Goal: Information Seeking & Learning: Check status

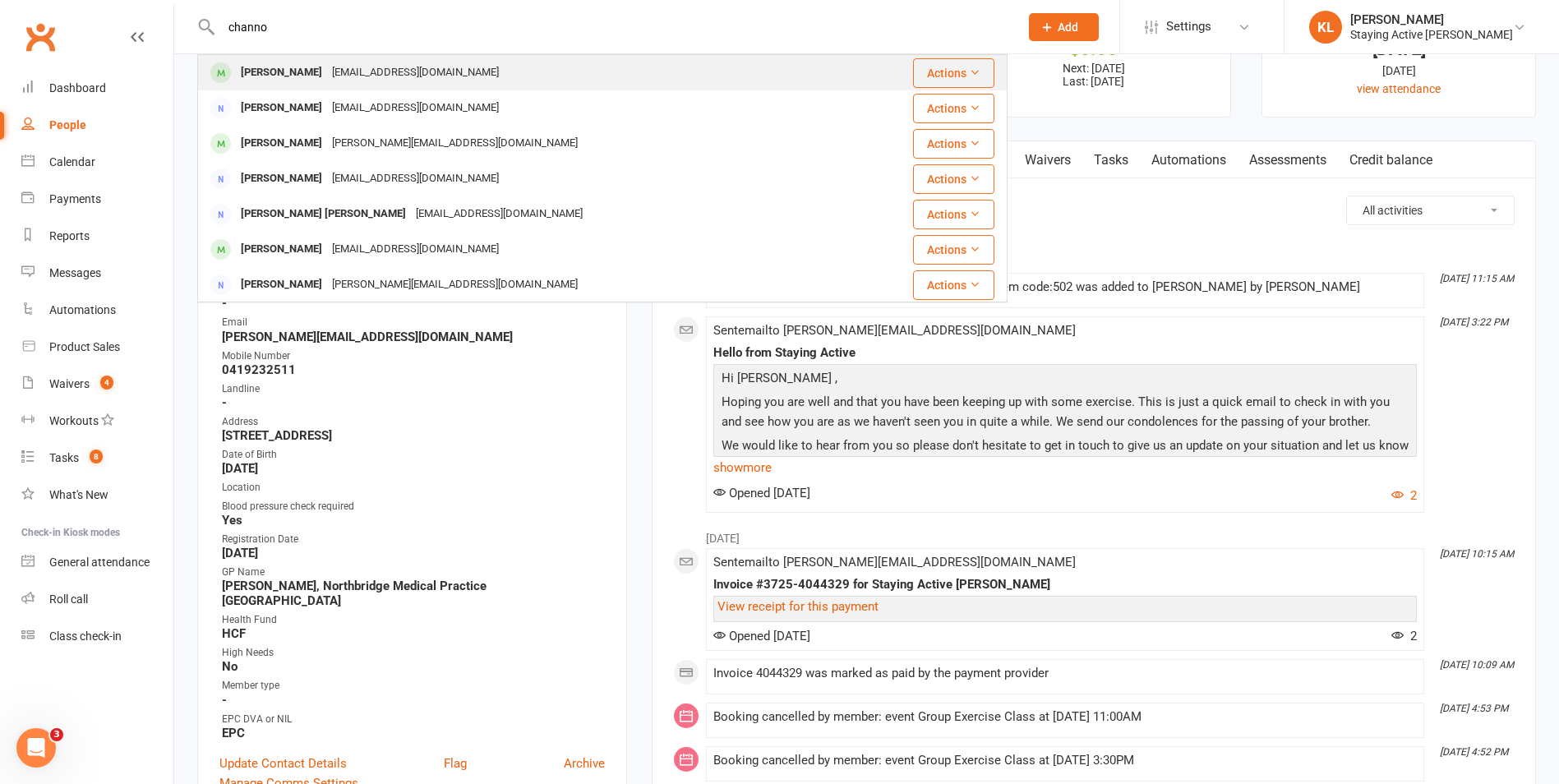
type input "channo"
click at [346, 67] on div "[EMAIL_ADDRESS][DOMAIN_NAME]" at bounding box center [415, 72] width 176 height 24
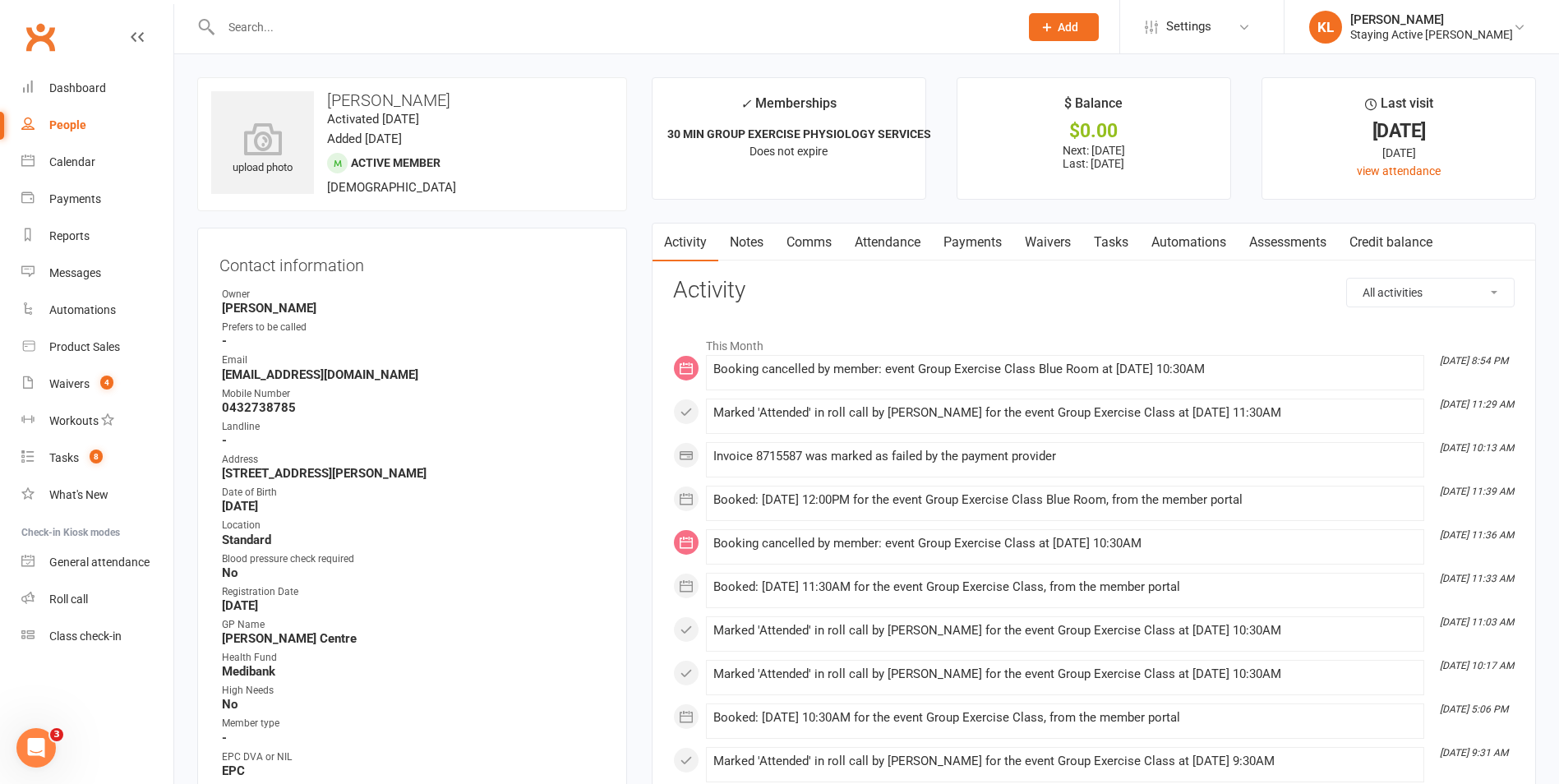
click at [893, 245] on link "Attendance" at bounding box center [887, 243] width 89 height 38
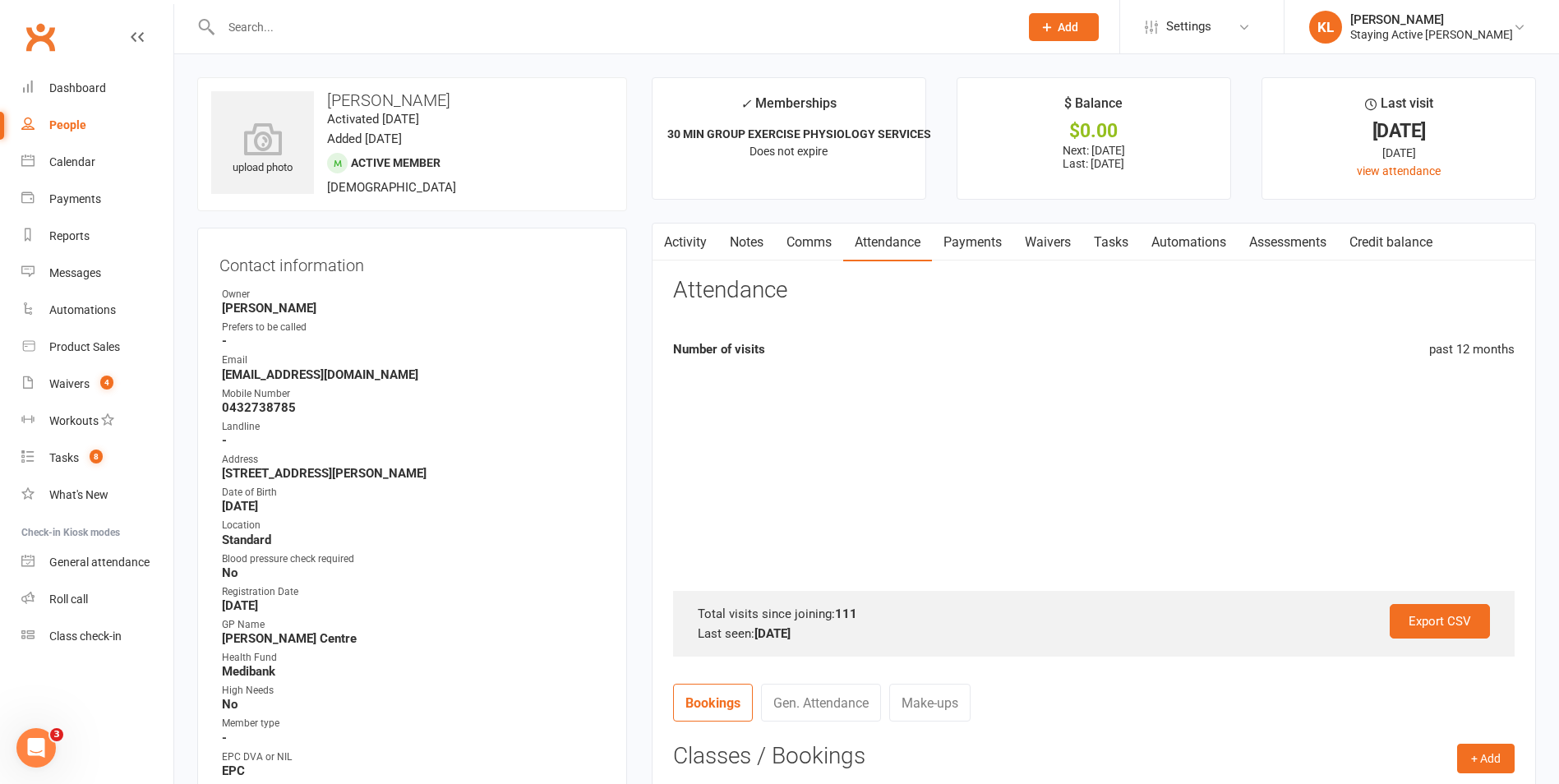
click at [999, 251] on link "Payments" at bounding box center [972, 243] width 81 height 38
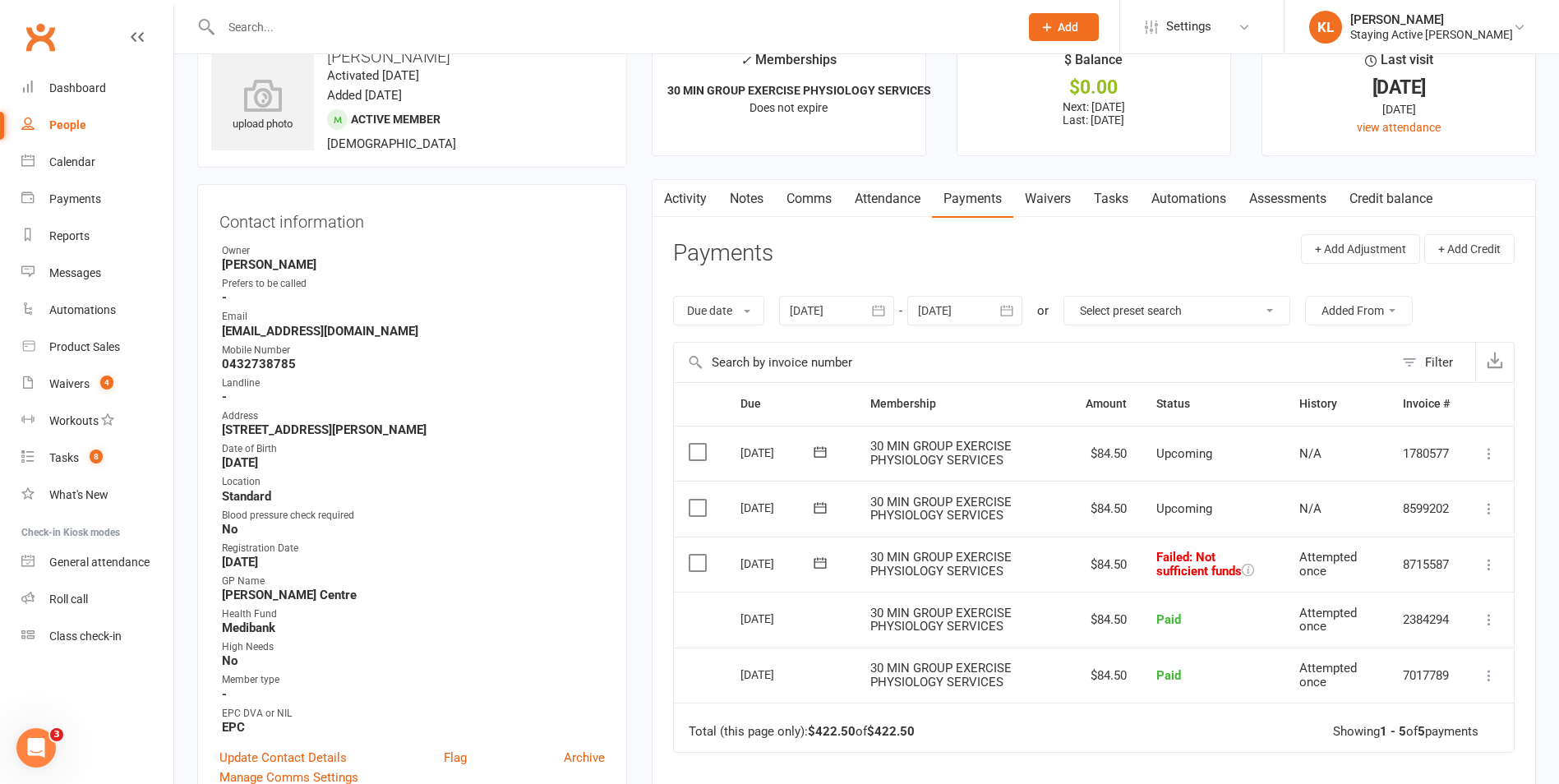
scroll to position [82, 0]
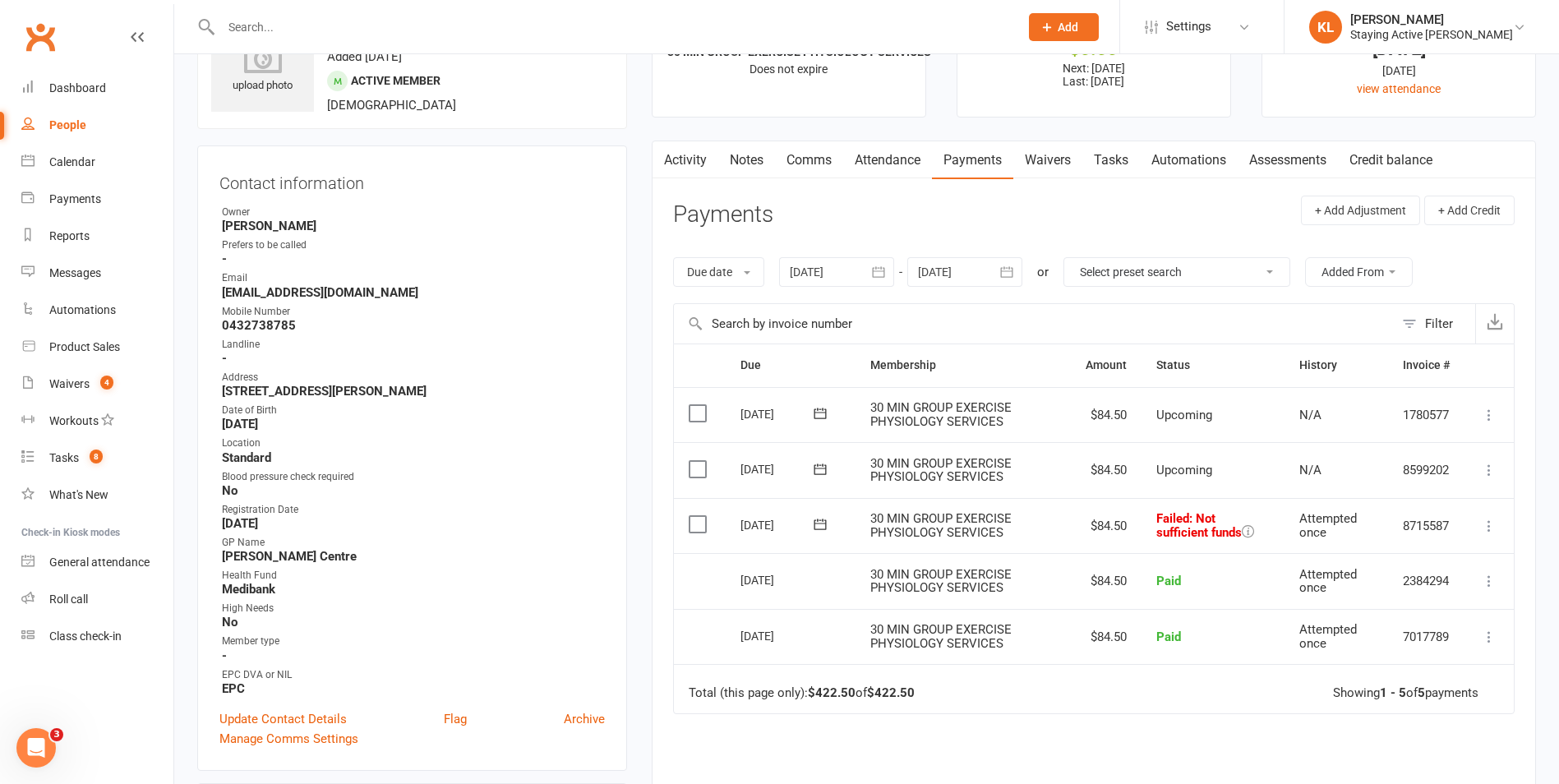
click at [1251, 535] on icon at bounding box center [1247, 531] width 12 height 12
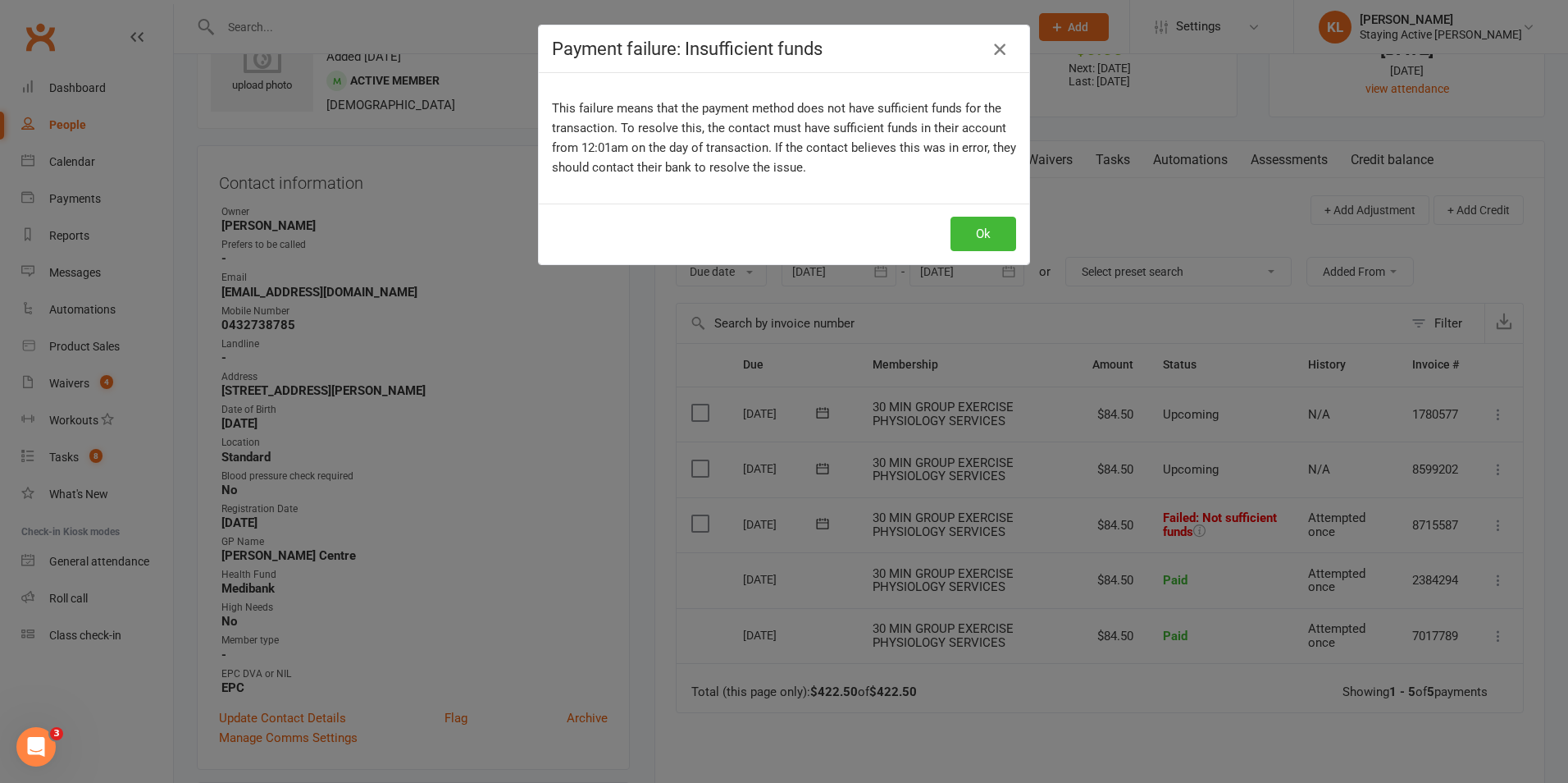
click at [997, 55] on icon "button" at bounding box center [999, 49] width 20 height 20
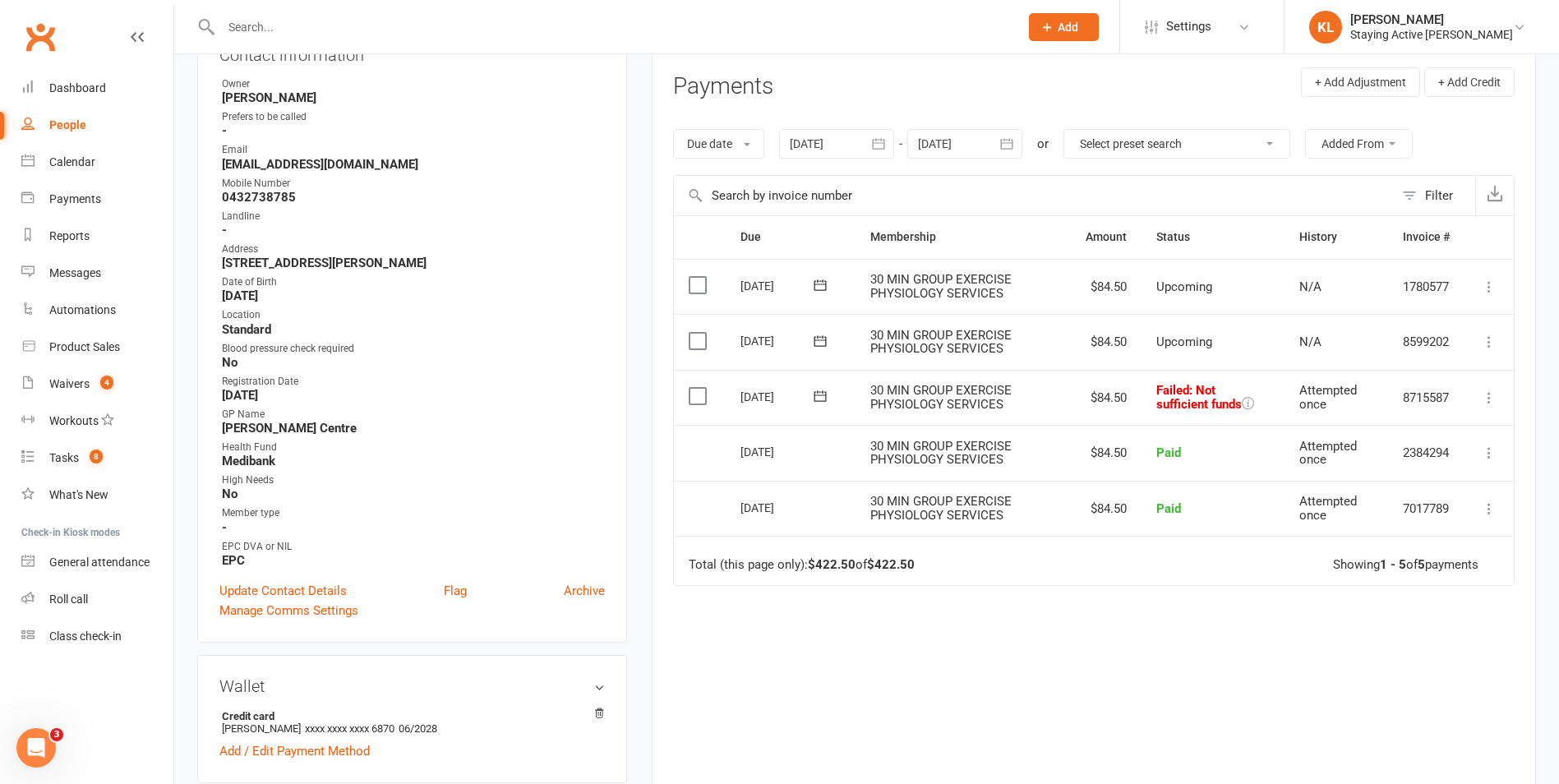
scroll to position [411, 0]
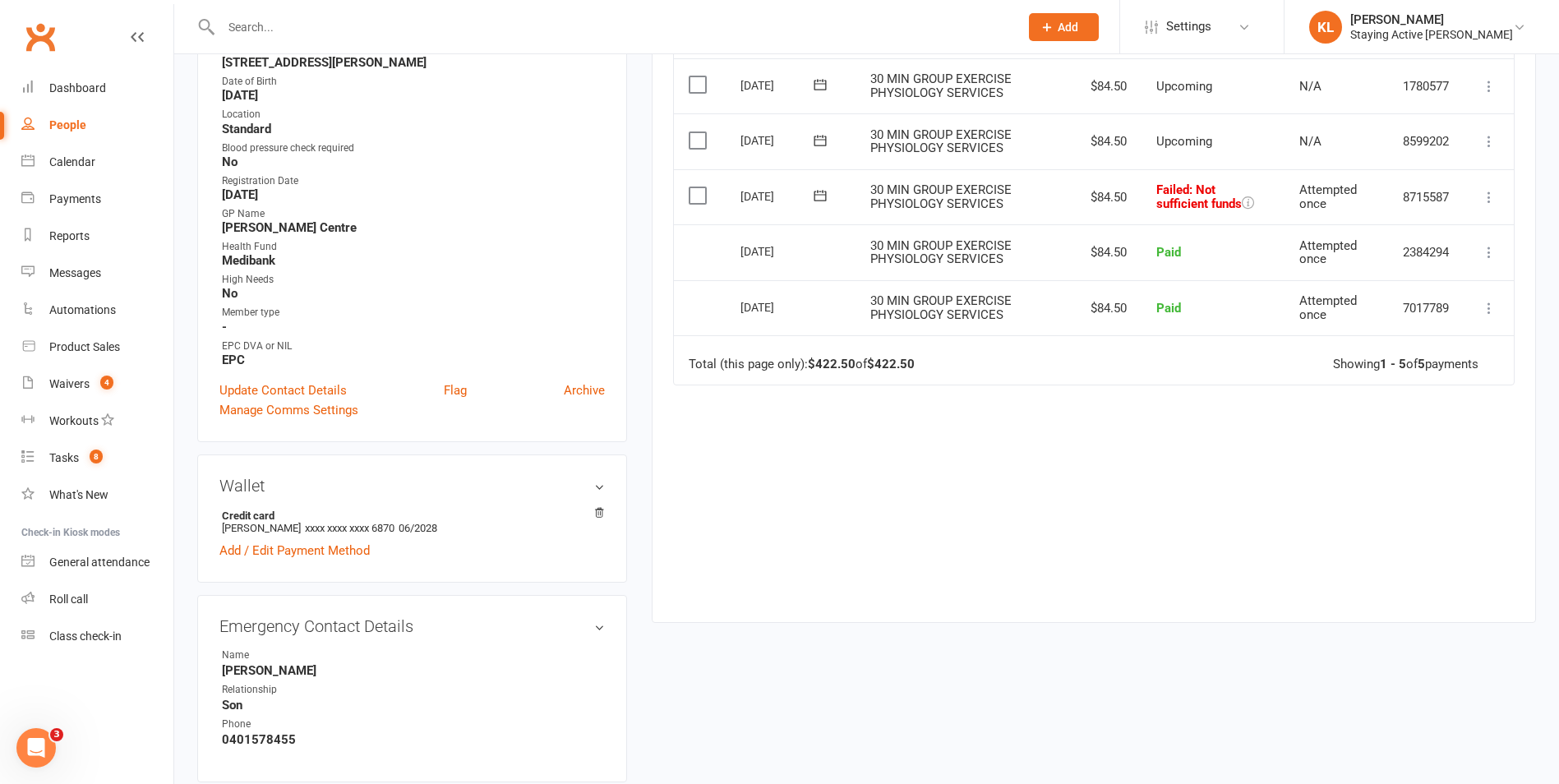
click at [1487, 195] on icon at bounding box center [1488, 196] width 16 height 16
click at [826, 188] on icon at bounding box center [820, 195] width 16 height 16
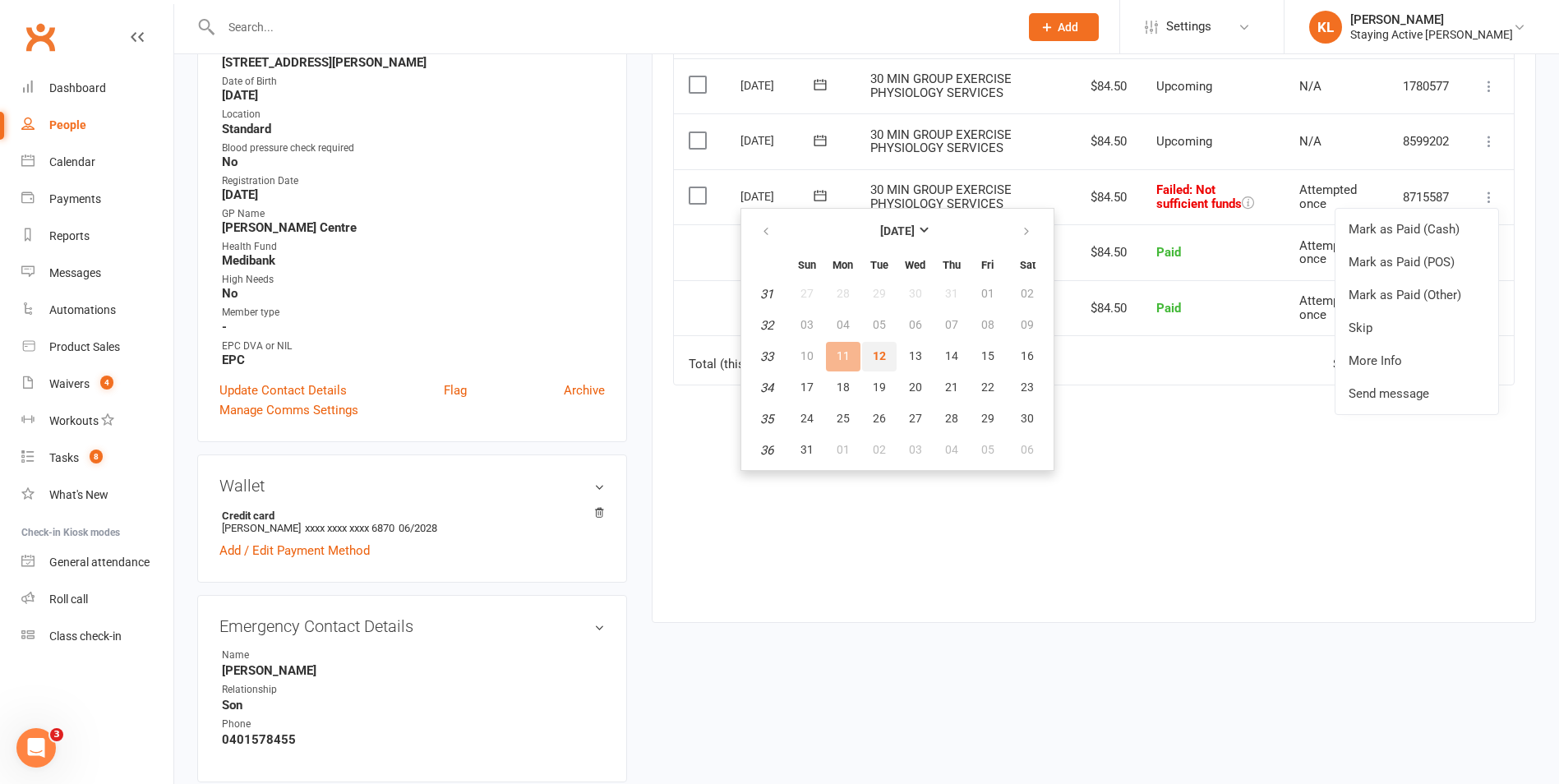
click at [879, 352] on span "12" at bounding box center [880, 355] width 13 height 13
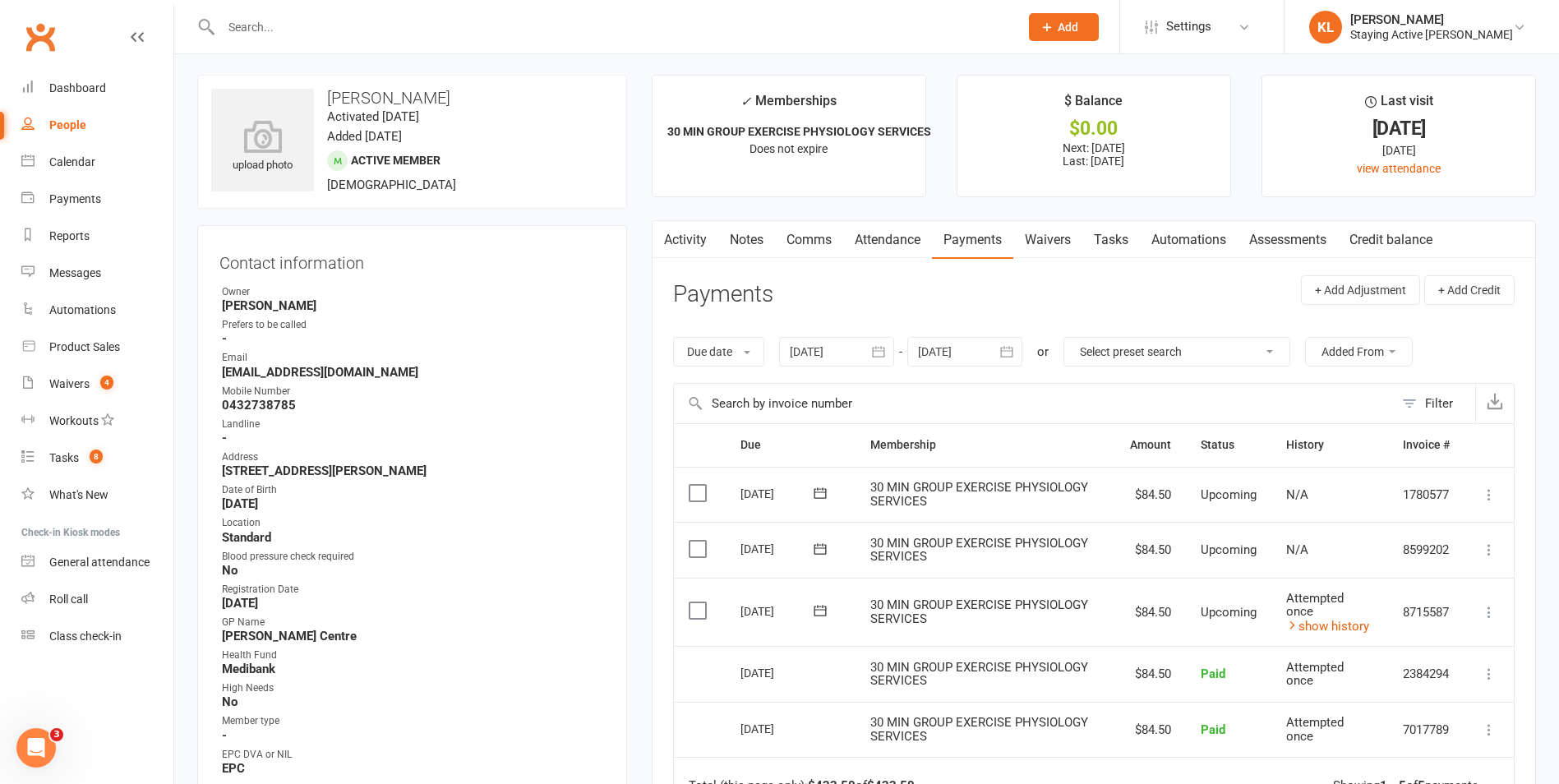
scroll to position [0, 0]
click at [818, 611] on icon at bounding box center [820, 612] width 12 height 10
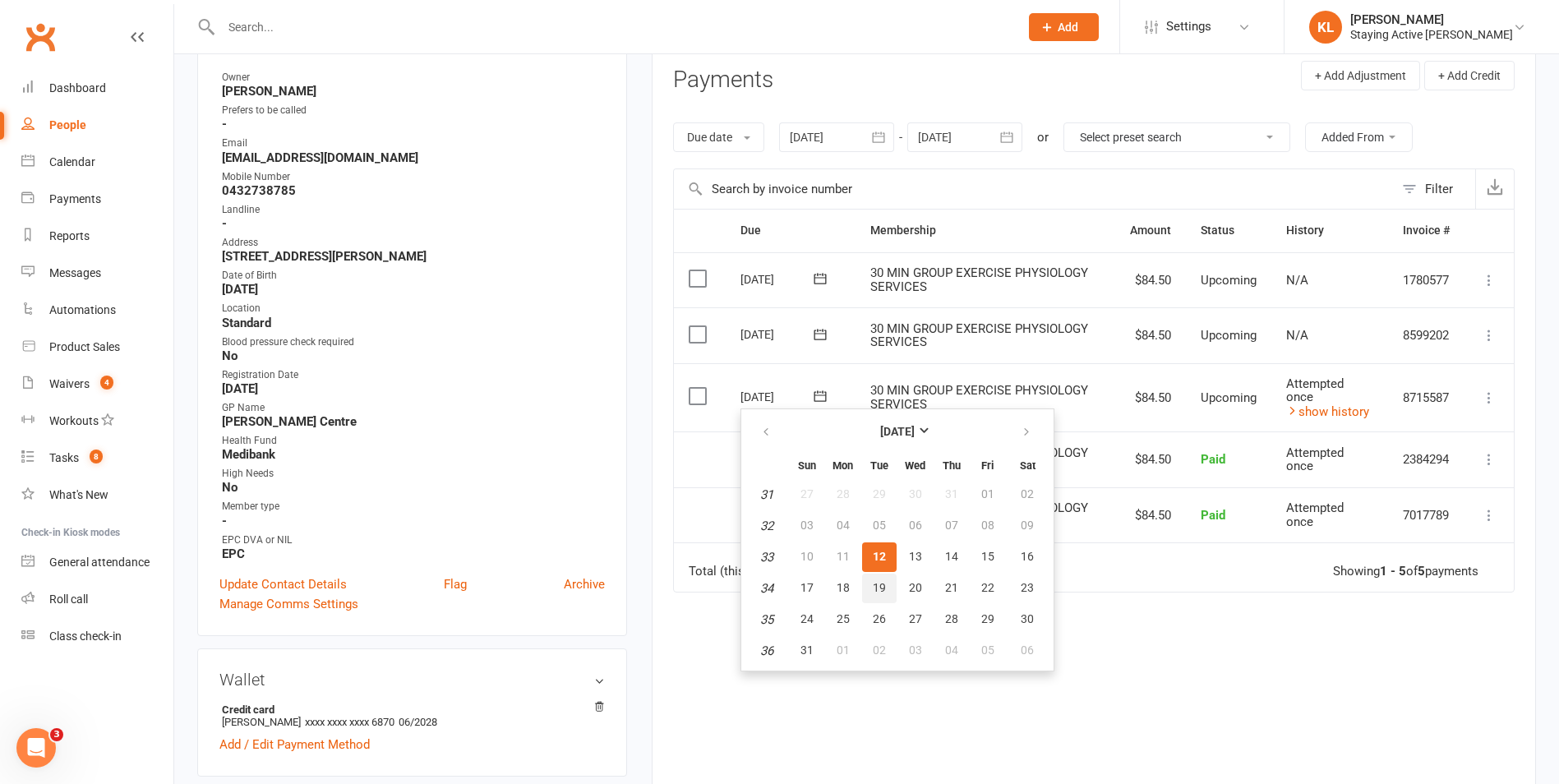
scroll to position [247, 0]
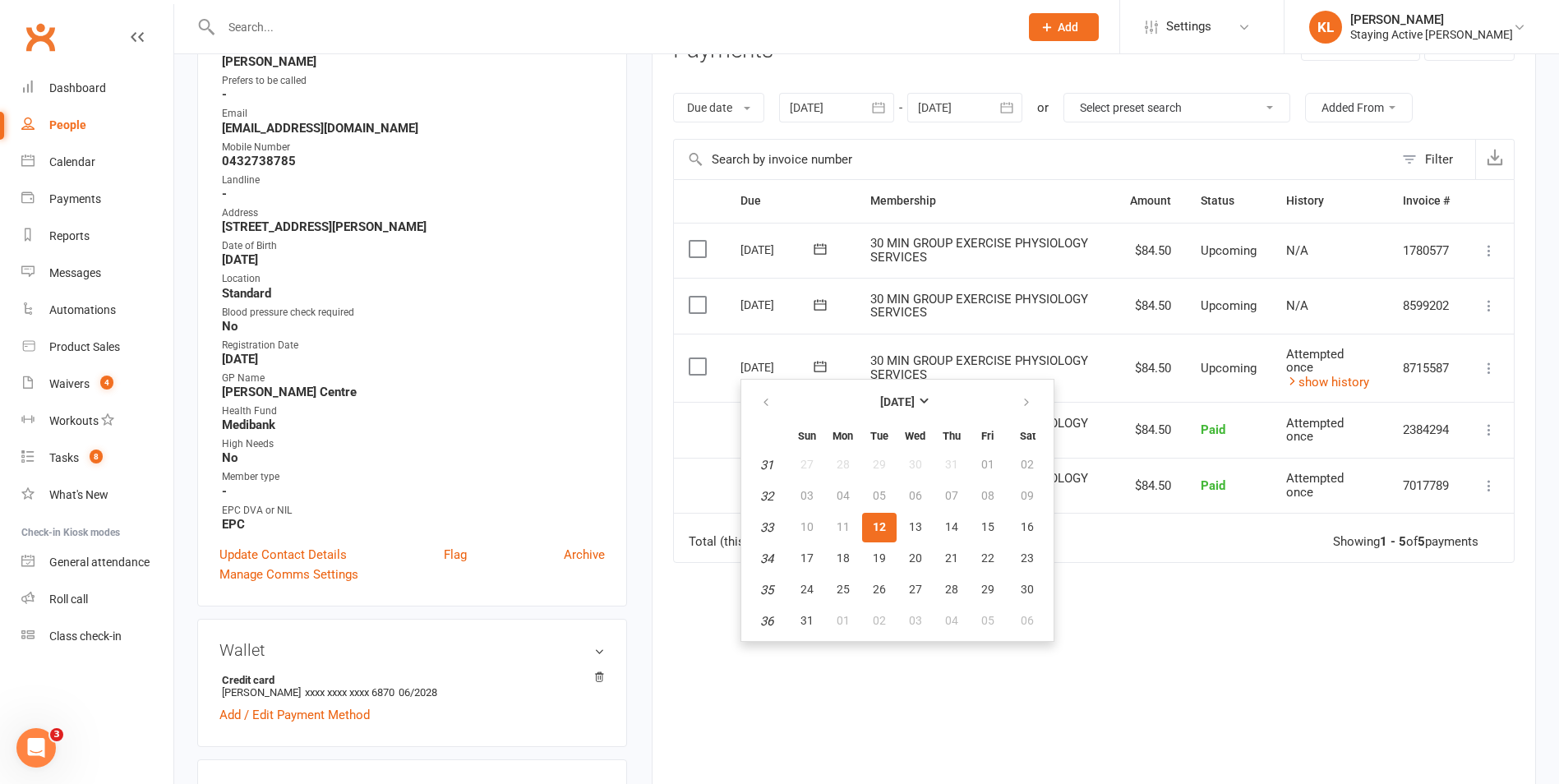
click at [1231, 614] on div "Due Contact Membership Amount Status History Invoice # Select this [DATE] Nafe …" at bounding box center [1093, 476] width 841 height 594
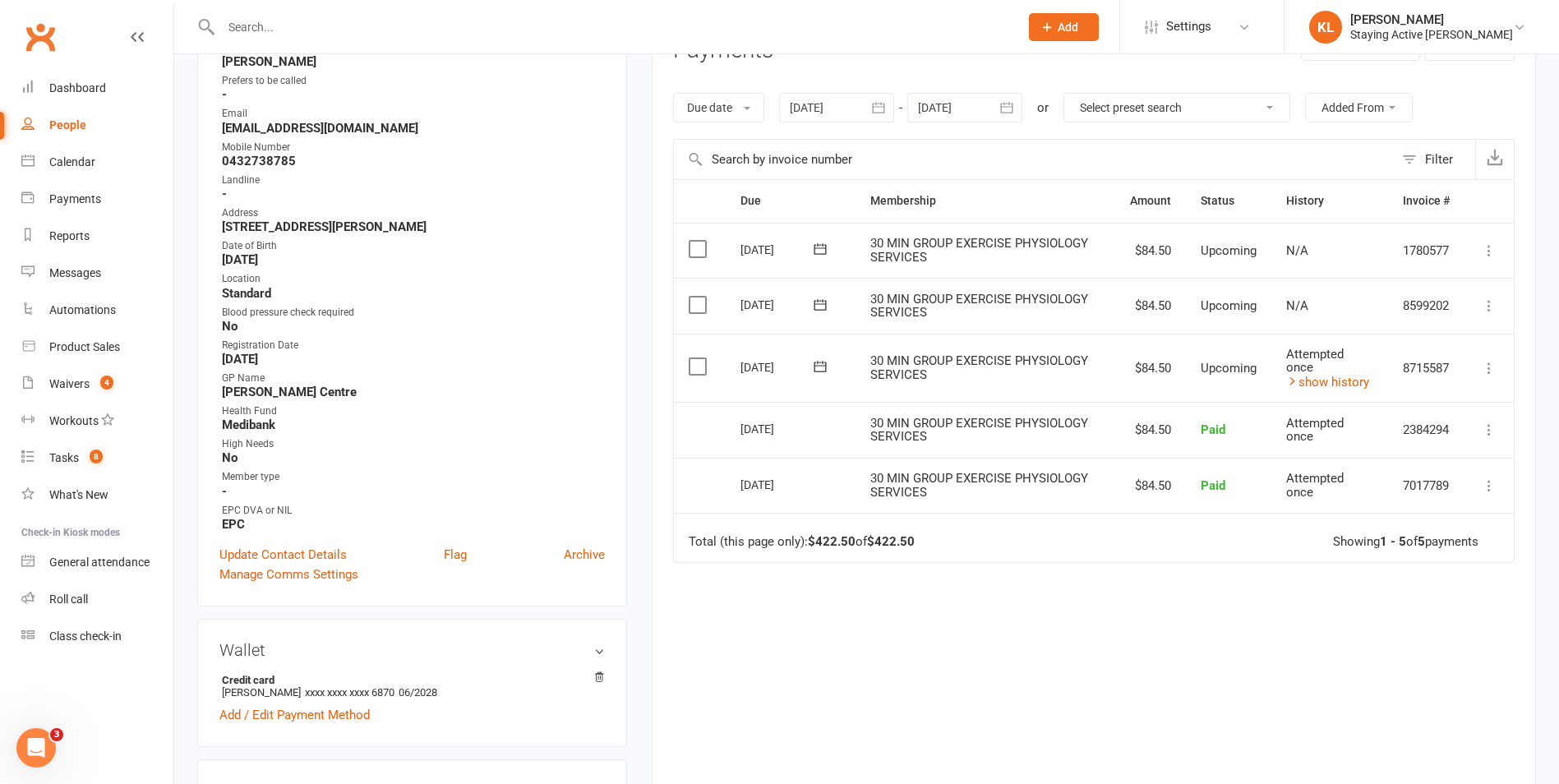
click at [820, 370] on icon at bounding box center [820, 366] width 16 height 16
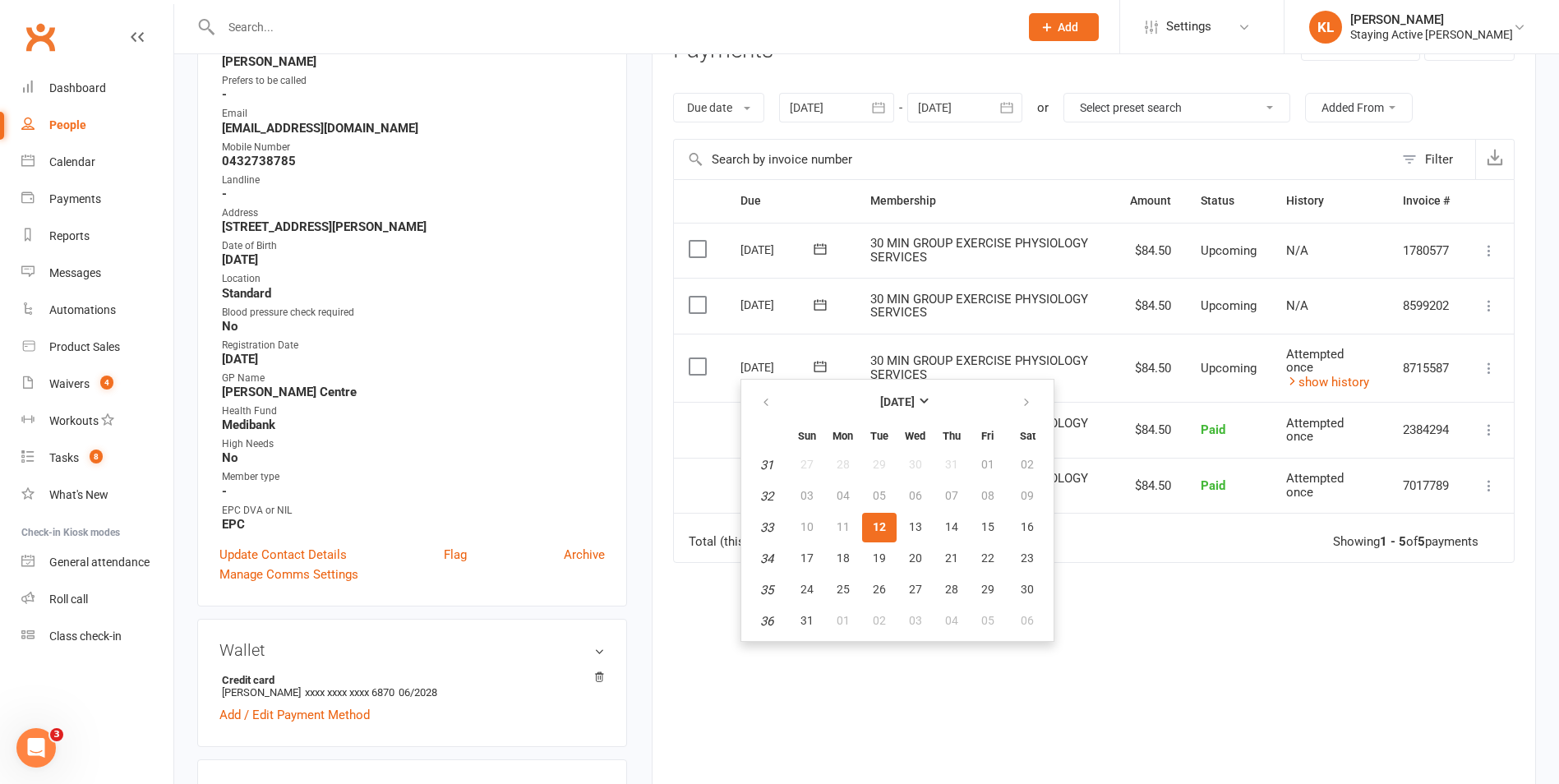
click at [1280, 672] on div "Due Contact Membership Amount Status History Invoice # Select this [DATE] Nafe …" at bounding box center [1093, 476] width 841 height 594
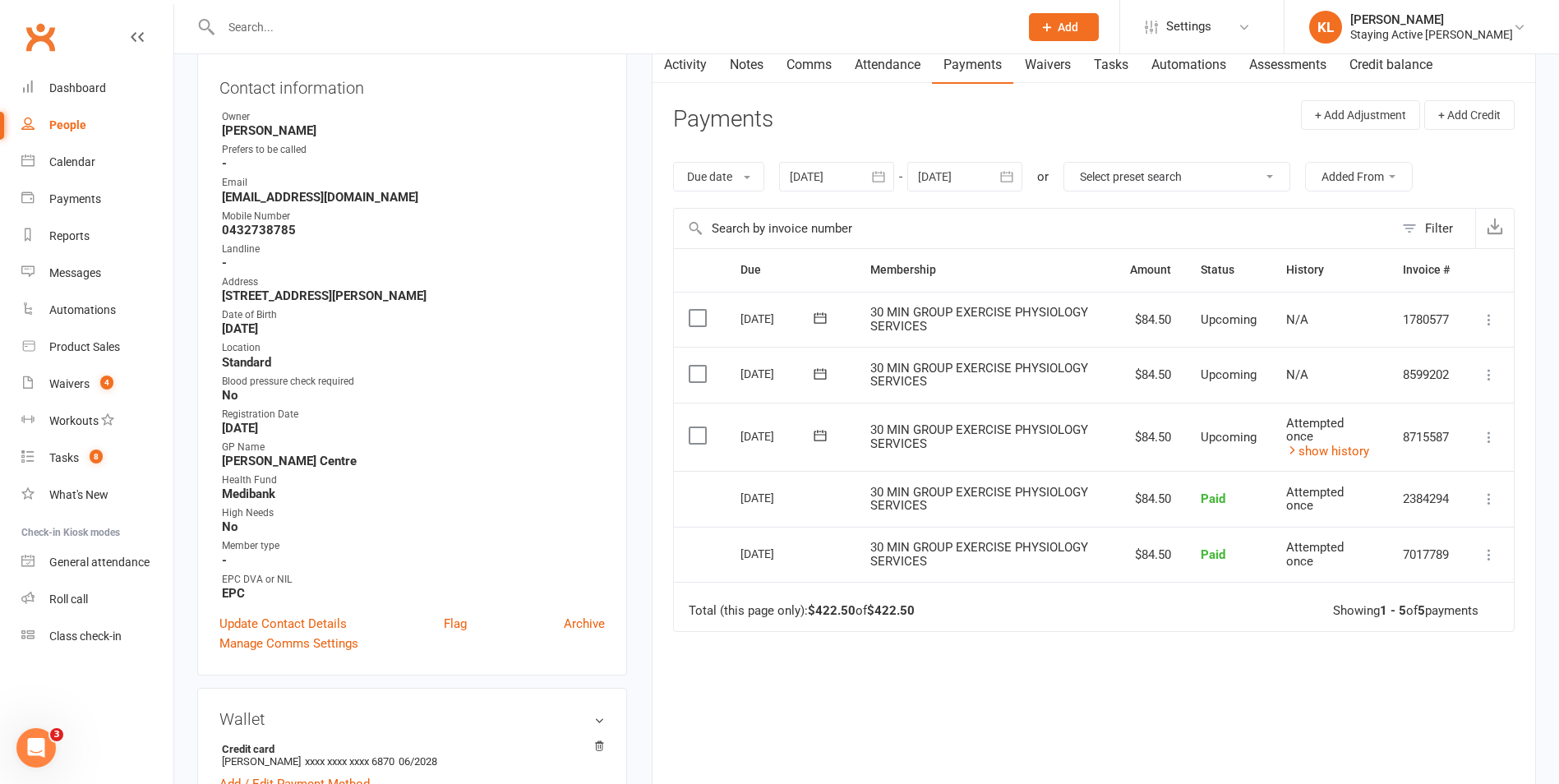
scroll to position [164, 0]
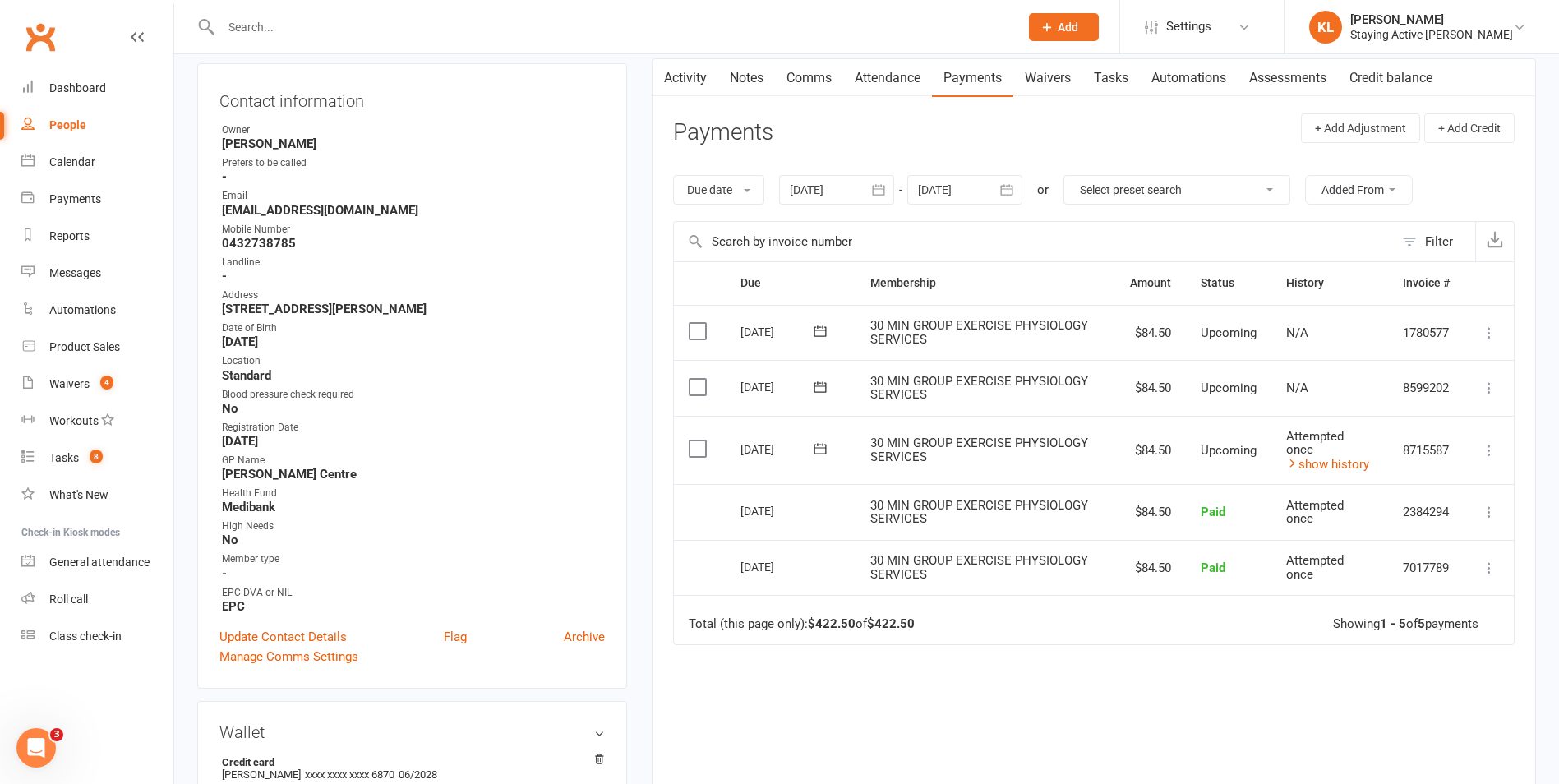
click at [1481, 447] on icon at bounding box center [1488, 450] width 16 height 16
click at [1151, 623] on td "Total (this page only): $422.50 of $422.50 Showing 1 - 5 of 5 payments" at bounding box center [1093, 619] width 840 height 50
